Goal: Information Seeking & Learning: Check status

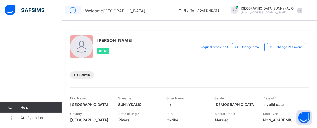
click at [71, 10] on icon at bounding box center [72, 10] width 9 height 7
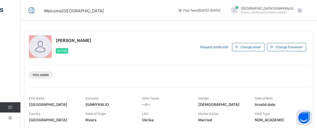
click at [262, 11] on span "[EMAIL_ADDRESS][DOMAIN_NAME]" at bounding box center [264, 12] width 46 height 3
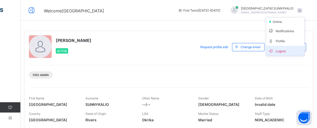
click at [281, 51] on span "Logout" at bounding box center [285, 51] width 34 height 6
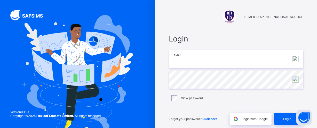
type input "**********"
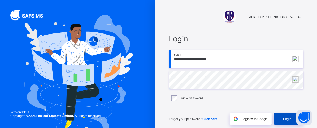
click at [284, 116] on div "Login" at bounding box center [288, 119] width 29 height 12
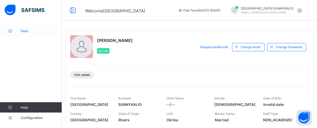
click at [19, 30] on icon at bounding box center [10, 31] width 21 height 4
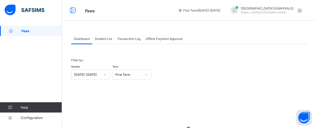
click at [106, 38] on span "Student List" at bounding box center [103, 39] width 17 height 4
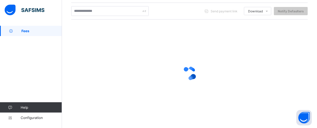
scroll to position [118, 0]
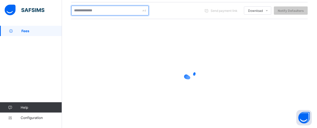
click at [104, 9] on input "text" at bounding box center [109, 11] width 77 height 10
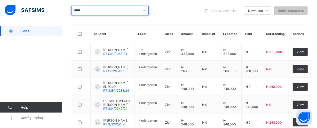
type input "******"
click at [116, 10] on input "******" at bounding box center [109, 11] width 77 height 10
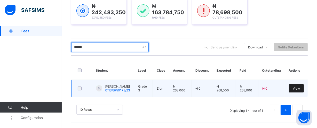
scroll to position [81, 0]
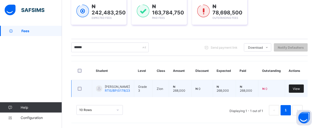
click at [296, 89] on span "View" at bounding box center [296, 89] width 7 height 4
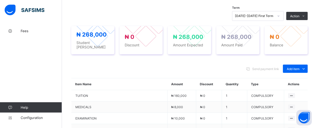
scroll to position [128, 0]
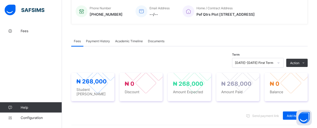
click at [102, 41] on span "Payment History" at bounding box center [98, 41] width 24 height 4
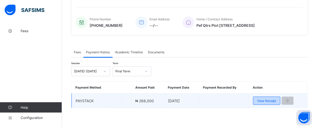
click at [263, 99] on span "View Receipt" at bounding box center [266, 101] width 19 height 4
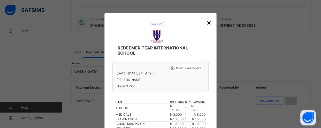
click at [207, 24] on div "×" at bounding box center [208, 22] width 5 height 9
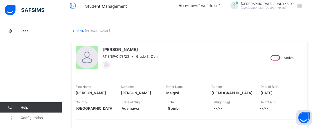
scroll to position [0, 0]
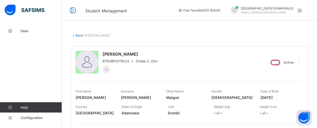
click at [78, 36] on link "Back" at bounding box center [79, 36] width 7 height 4
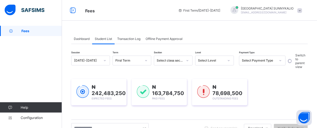
click at [301, 10] on span at bounding box center [299, 10] width 5 height 5
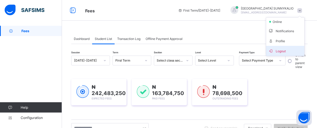
click at [290, 50] on span "Logout" at bounding box center [285, 51] width 34 height 6
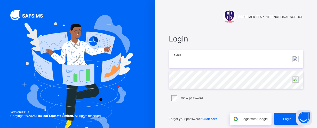
type input "**********"
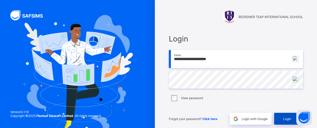
click at [292, 122] on div "Login" at bounding box center [288, 119] width 29 height 12
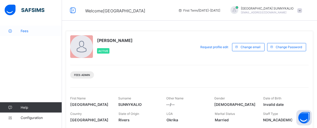
click at [24, 31] on span "Fees" at bounding box center [41, 31] width 41 height 4
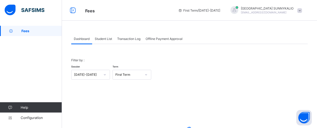
click at [99, 38] on span "Student List" at bounding box center [103, 39] width 17 height 4
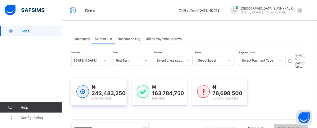
click at [107, 81] on div "₦ 242,483,250 Expected Fees" at bounding box center [98, 92] width 55 height 27
click at [102, 79] on div "₦ 242,483,250 Expected Fees" at bounding box center [98, 92] width 55 height 27
click at [121, 82] on div "₦ 242,483,250 Expected Fees" at bounding box center [98, 92] width 55 height 27
click at [127, 123] on input "text" at bounding box center [109, 128] width 77 height 10
click at [106, 123] on input "text" at bounding box center [109, 128] width 77 height 10
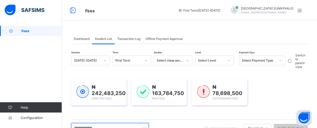
click at [102, 123] on input "text" at bounding box center [109, 128] width 77 height 10
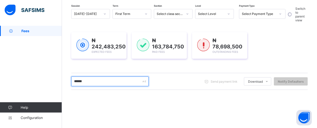
scroll to position [70, 0]
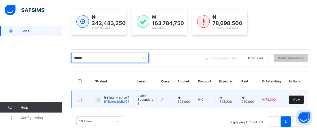
type input "******"
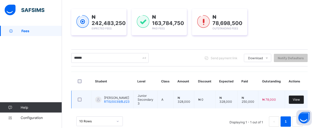
click at [298, 100] on span "View" at bounding box center [296, 100] width 7 height 4
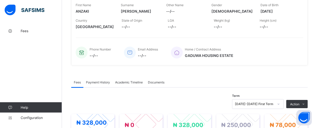
scroll to position [117, 0]
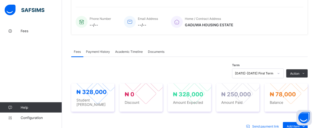
click at [99, 53] on div "Payment History" at bounding box center [97, 51] width 29 height 10
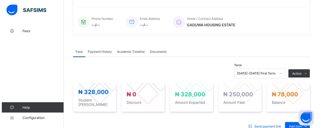
scroll to position [117, 0]
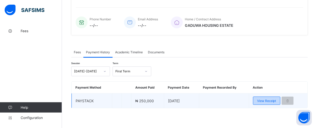
click at [275, 102] on span "View Receipt" at bounding box center [266, 101] width 19 height 4
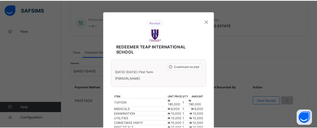
scroll to position [0, 0]
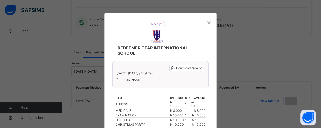
click at [210, 21] on div "REDEEMER TEAP INTERNATIONAL SCHOOL Download receipt [DATE]-[DATE] / First Term …" at bounding box center [160, 109] width 112 height 193
click at [206, 22] on div "×" at bounding box center [208, 22] width 5 height 9
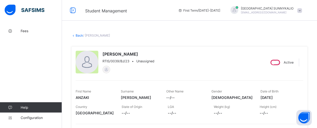
click at [79, 36] on link "Back" at bounding box center [79, 36] width 7 height 4
